Goal: Task Accomplishment & Management: Complete application form

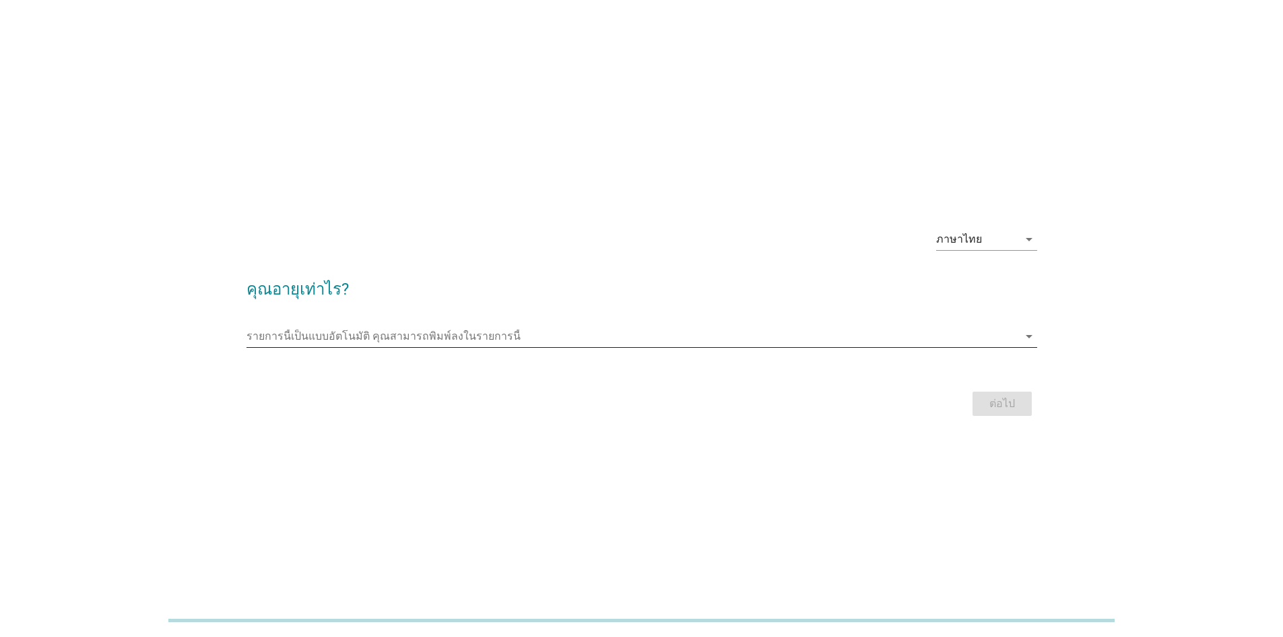
click at [1030, 337] on icon "arrow_drop_down" at bounding box center [1029, 336] width 16 height 16
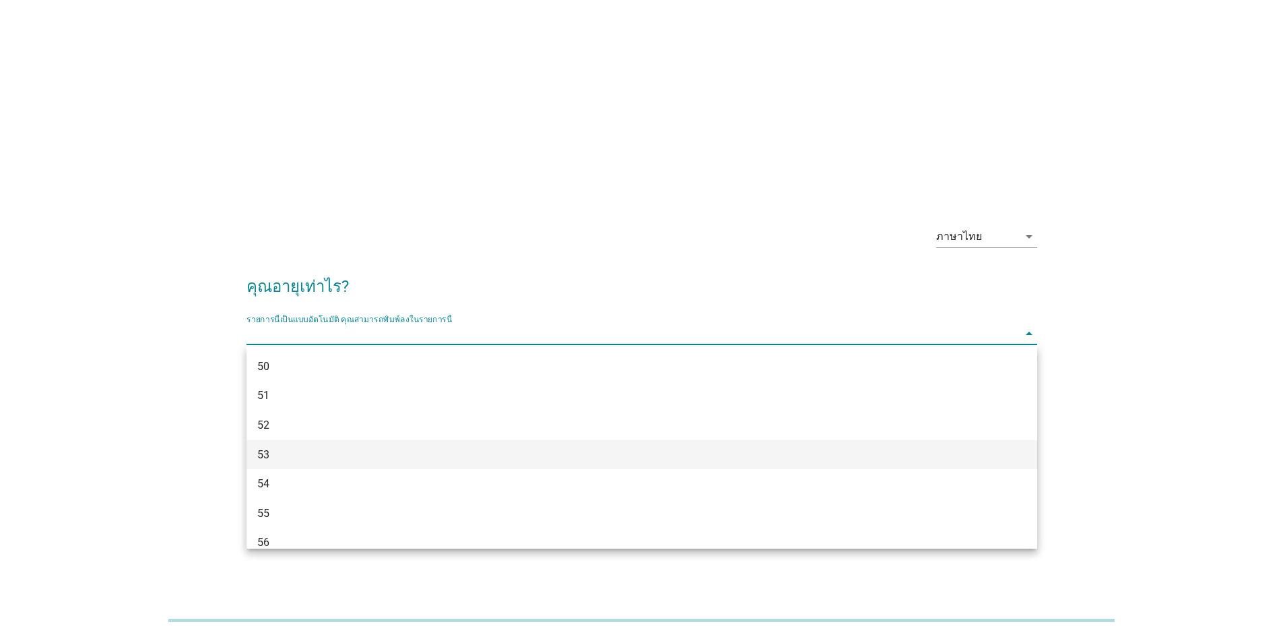
scroll to position [916, 0]
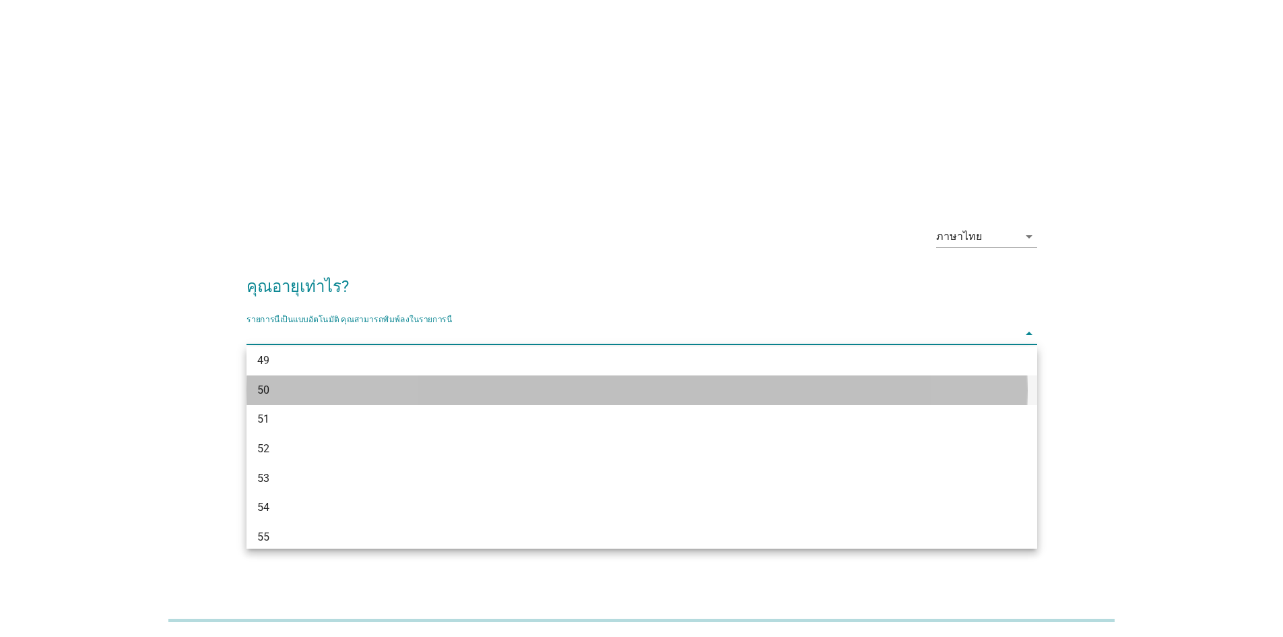
click at [257, 389] on div "50" at bounding box center [609, 390] width 705 height 16
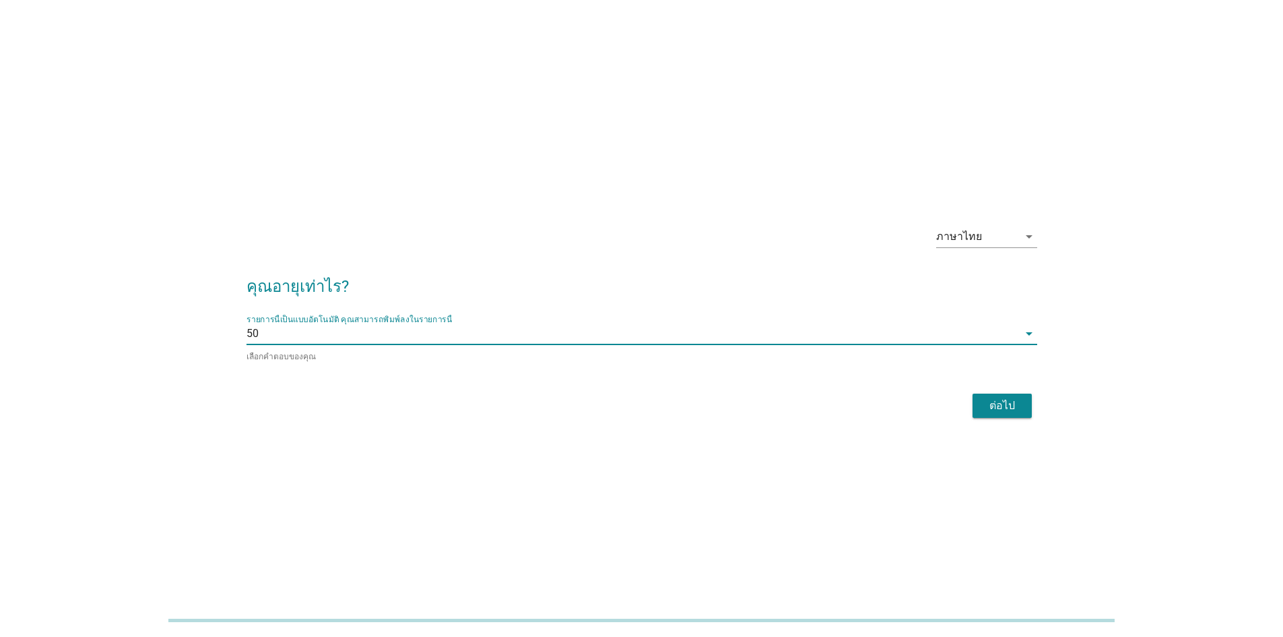
click at [1022, 411] on button "ต่อไป" at bounding box center [1002, 405] width 59 height 24
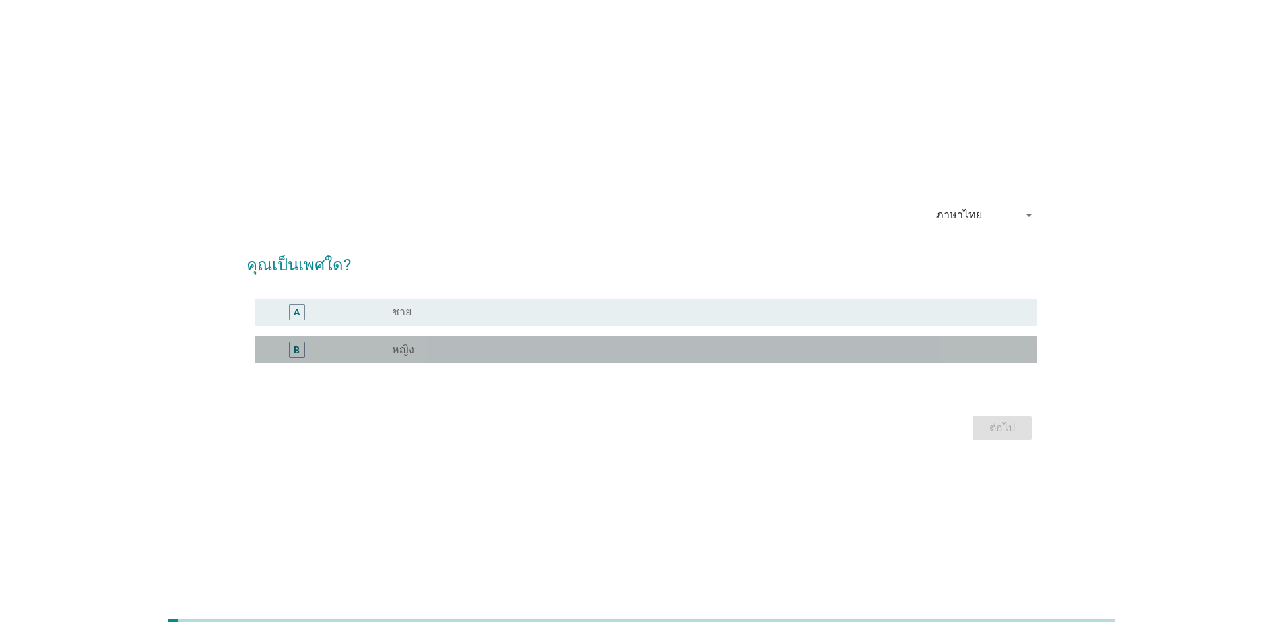
click at [1013, 354] on div "radio_button_unchecked หญิง" at bounding box center [704, 349] width 624 height 13
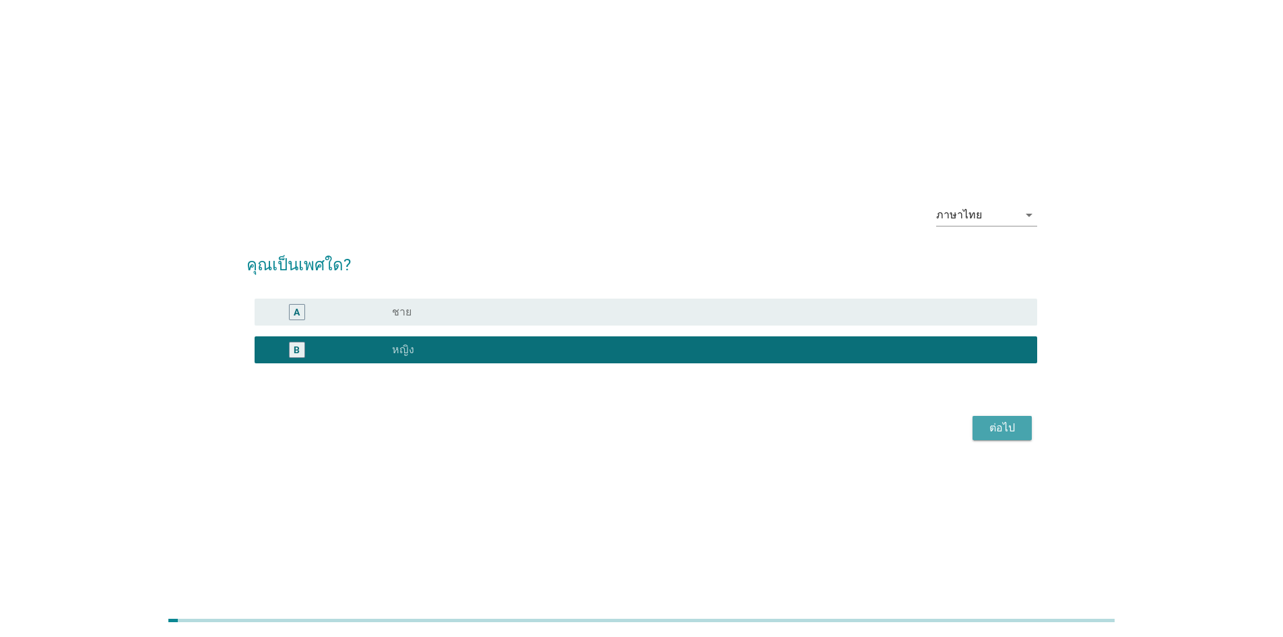
click at [1004, 429] on div "ต่อไป" at bounding box center [1003, 428] width 38 height 16
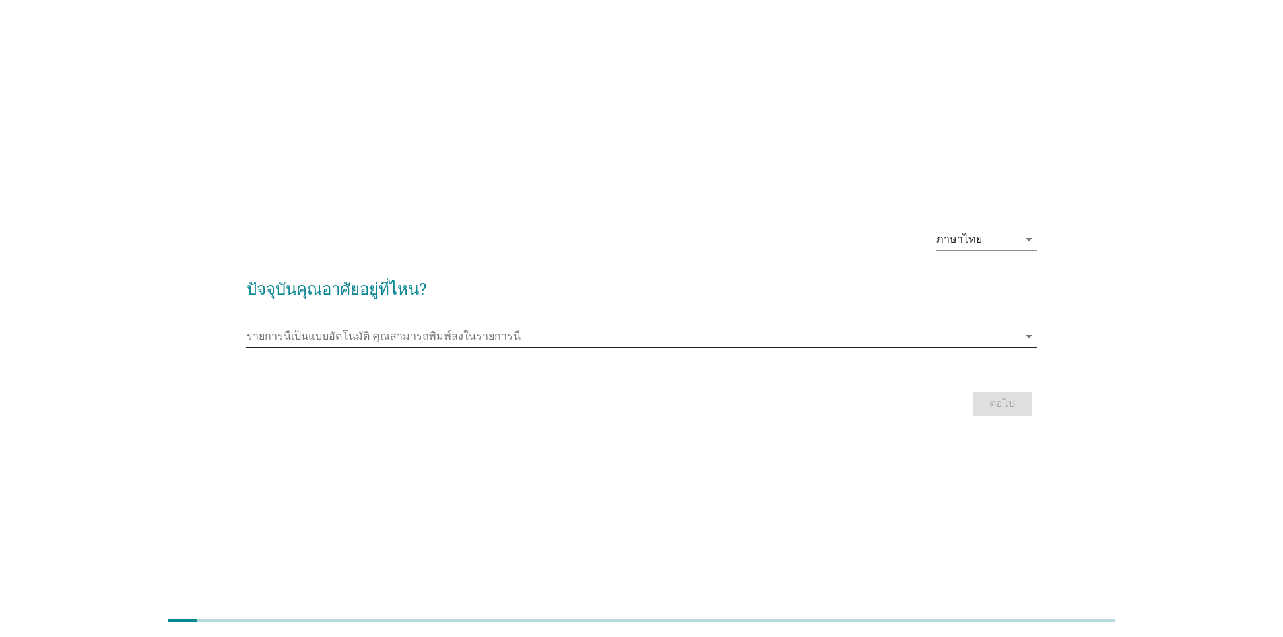
click at [1027, 340] on icon "arrow_drop_down" at bounding box center [1029, 336] width 16 height 16
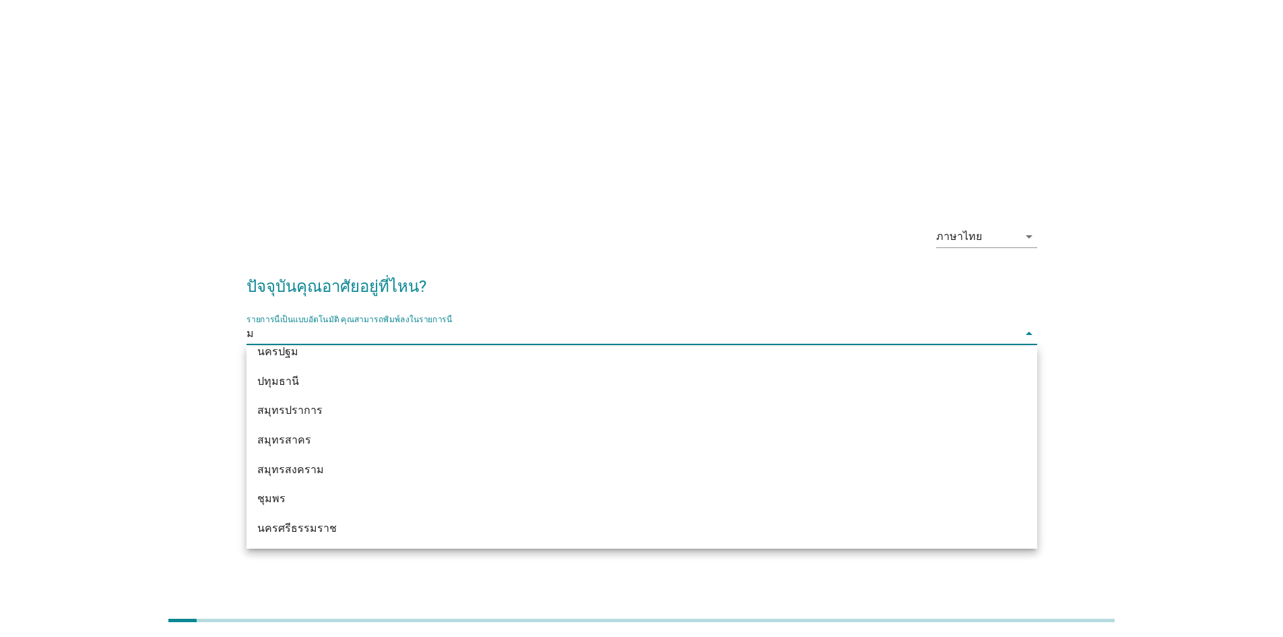
scroll to position [279, 0]
type input "มห"
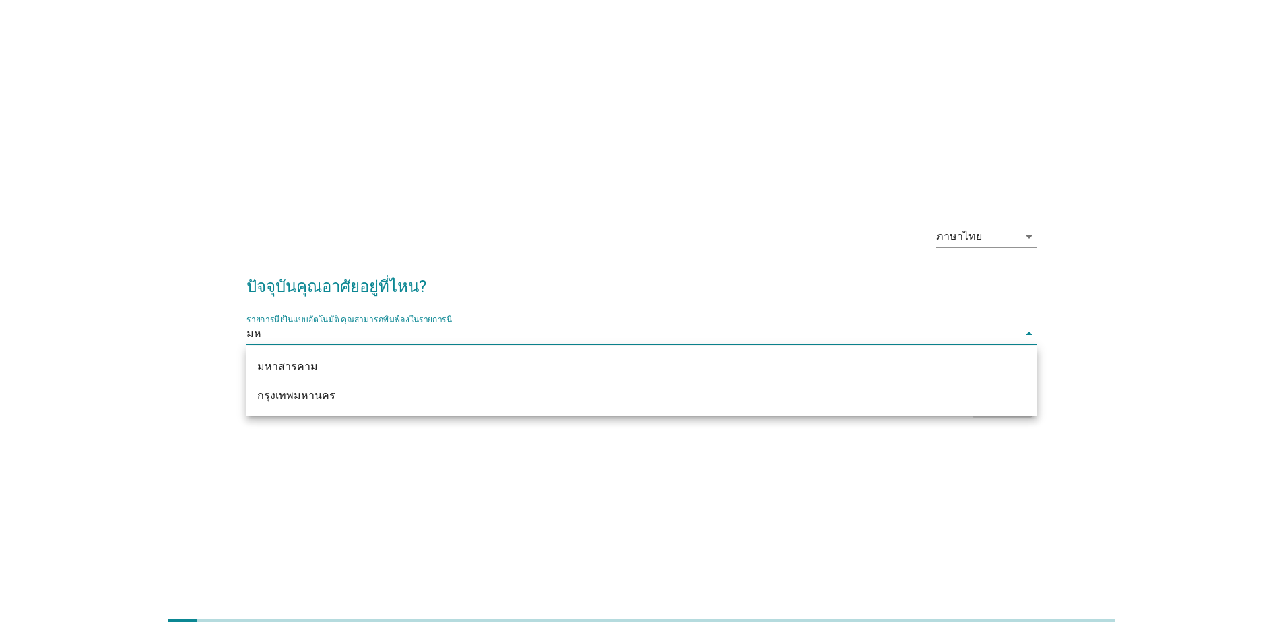
scroll to position [0, 0]
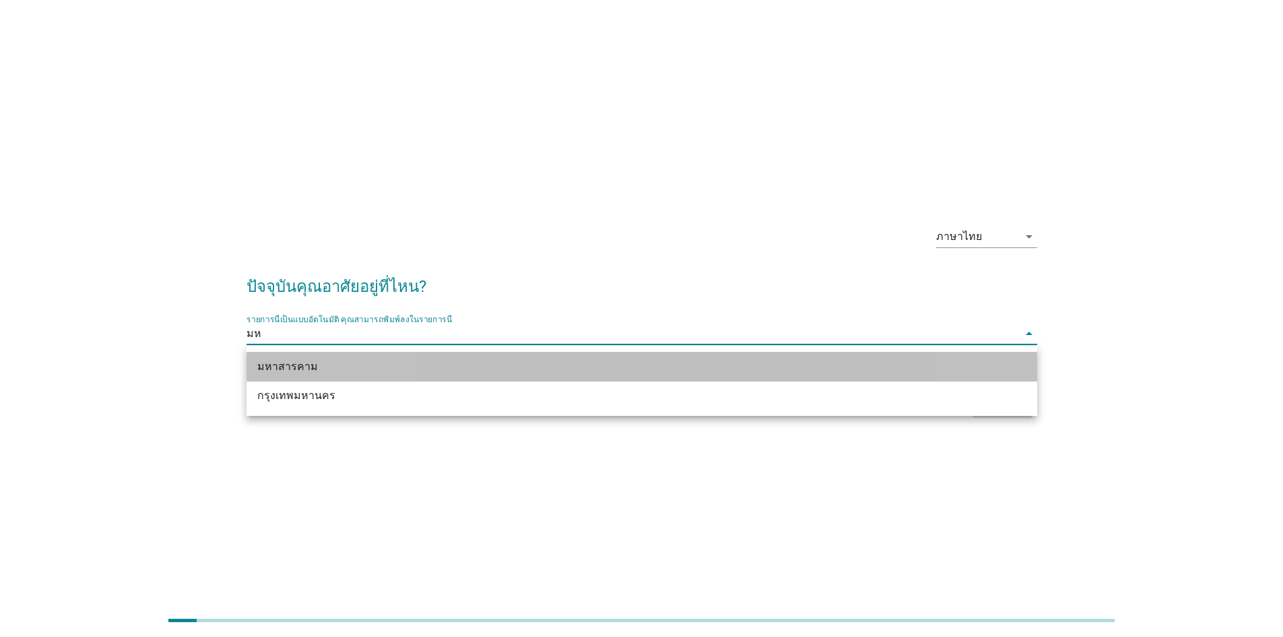
click at [303, 373] on div "มหาสารคาม" at bounding box center [609, 366] width 705 height 16
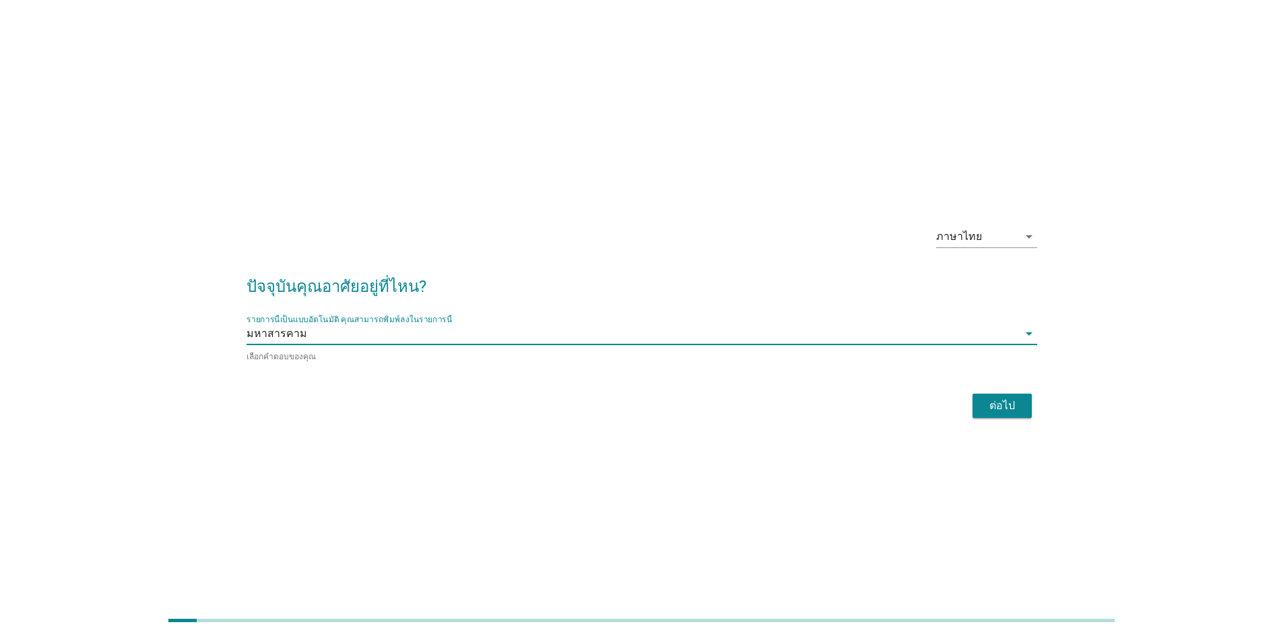
click at [1023, 408] on button "ต่อไป" at bounding box center [1002, 405] width 59 height 24
